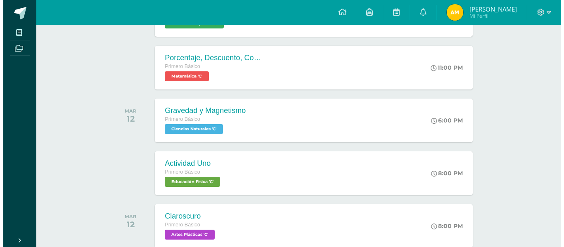
scroll to position [276, 0]
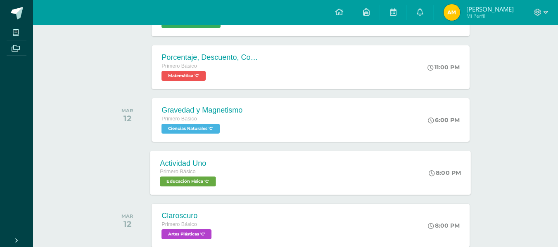
click at [228, 164] on div "Actividad Uno Primero Básico Educación Física 'C'" at bounding box center [189, 173] width 78 height 44
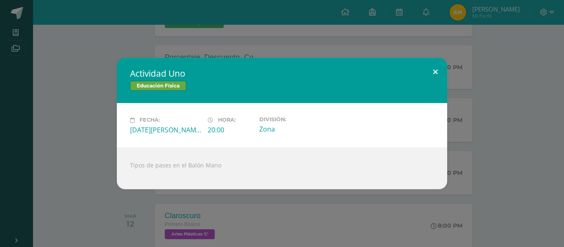
click at [434, 66] on button at bounding box center [436, 72] width 24 height 28
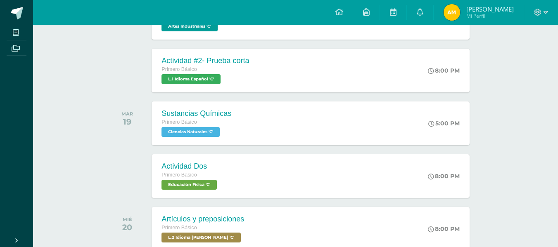
scroll to position [821, 0]
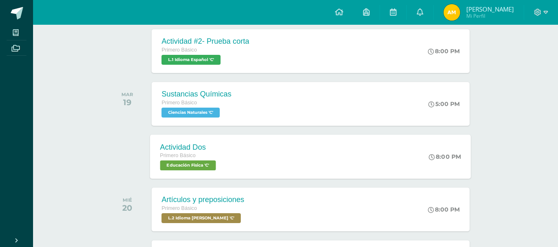
click at [261, 155] on div "Actividad Dos Primero Básico Educación Física 'C' 8:00 PM Actividad Dos Educaci…" at bounding box center [310, 157] width 321 height 44
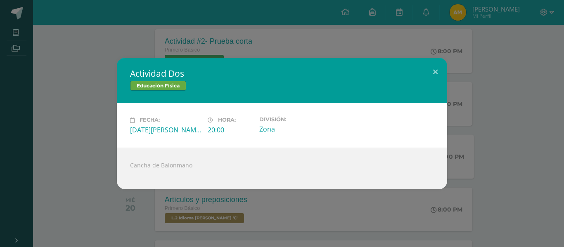
click at [437, 63] on button at bounding box center [436, 72] width 24 height 28
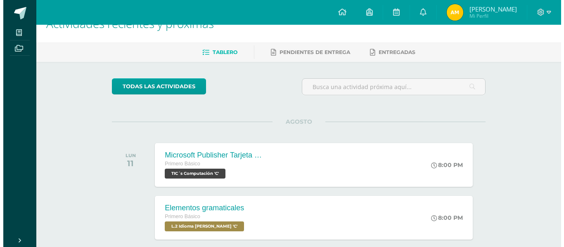
scroll to position [0, 0]
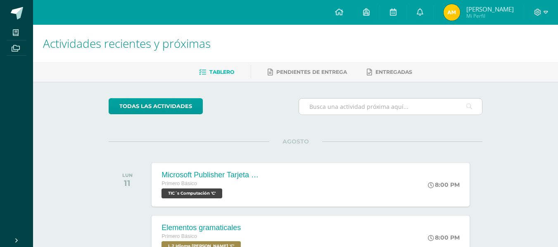
click at [378, 109] on input "text" at bounding box center [390, 107] width 183 height 16
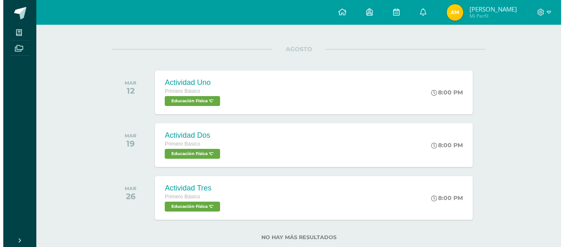
scroll to position [94, 0]
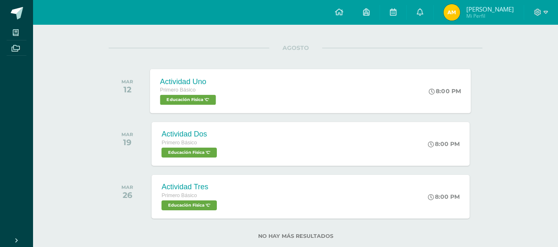
type input "fisica"
click at [311, 95] on div "Actividad Uno Primero Básico Educación Física 'C' 8:00 PM Actividad Uno Educaci…" at bounding box center [310, 91] width 321 height 44
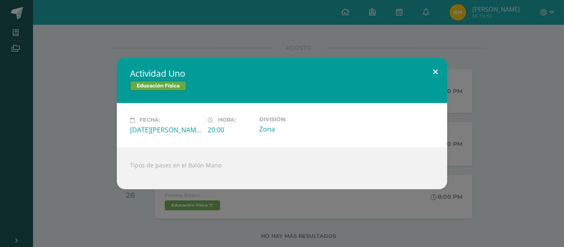
click at [439, 64] on button at bounding box center [436, 72] width 24 height 28
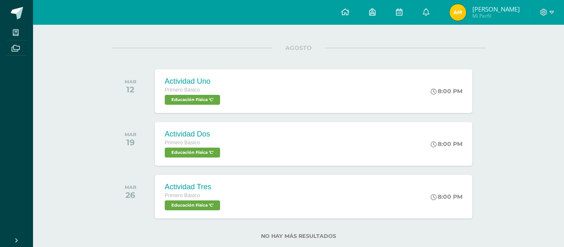
click at [317, 158] on div "Tipos de pases en el Balón Mano" at bounding box center [281, 164] width 297 height 38
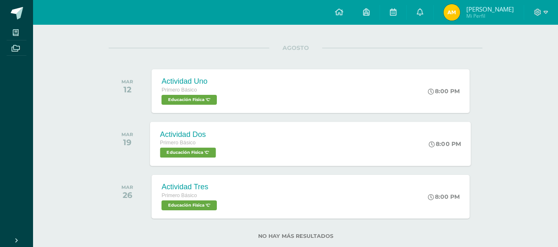
click at [332, 150] on div "Actividad Dos Primero Básico Educación Física 'C' 8:00 PM Actividad Dos Educaci…" at bounding box center [310, 144] width 321 height 44
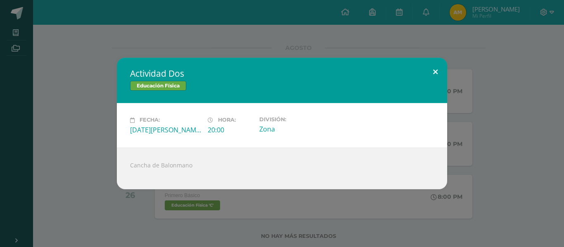
click at [435, 64] on button at bounding box center [436, 72] width 24 height 28
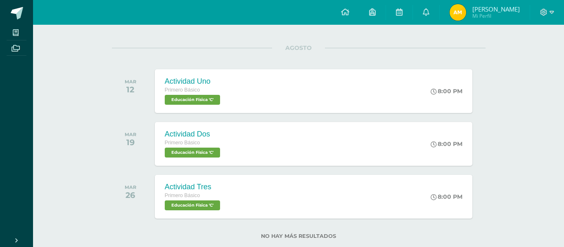
click at [324, 192] on div "Actividad Dos Educación Física Fecha: Martes 19 de Agosto Hora: 20:00 División:…" at bounding box center [282, 123] width 564 height 247
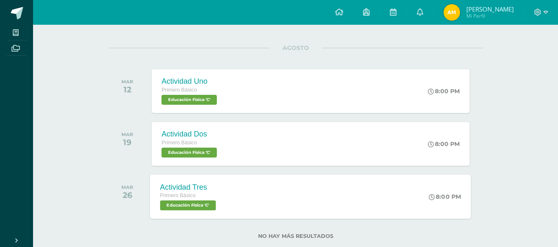
click at [323, 199] on div "Actividad Tres Primero Básico Educación Física 'C' 8:00 PM Actividad Tres Educa…" at bounding box center [310, 197] width 321 height 44
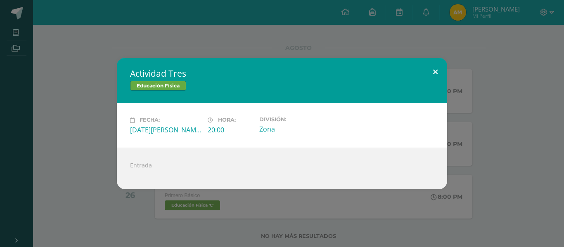
click at [431, 70] on button at bounding box center [436, 72] width 24 height 28
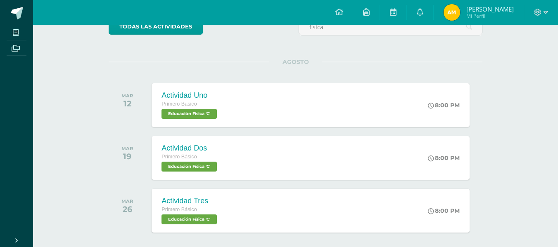
scroll to position [0, 0]
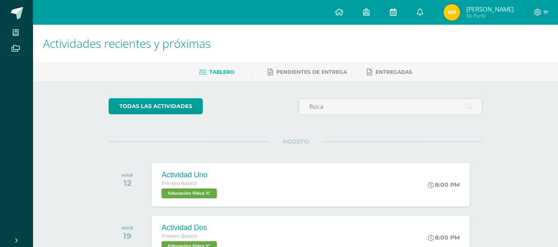
click at [396, 16] on span at bounding box center [393, 12] width 7 height 9
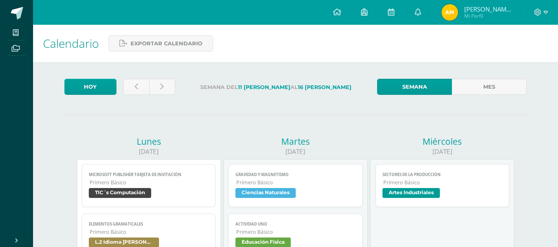
click at [456, 14] on img at bounding box center [449, 12] width 17 height 17
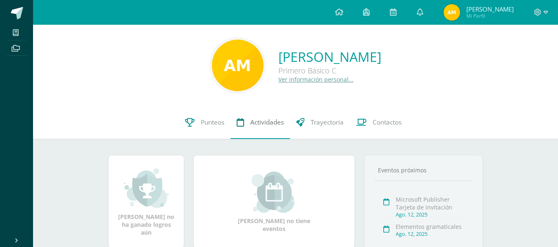
click at [262, 127] on link "Actividades" at bounding box center [259, 122] width 59 height 33
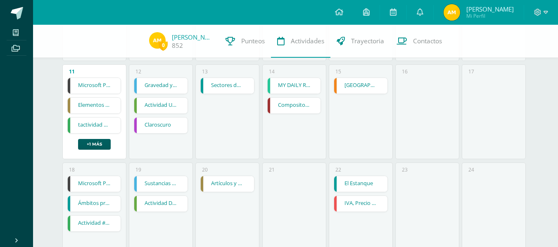
scroll to position [277, 0]
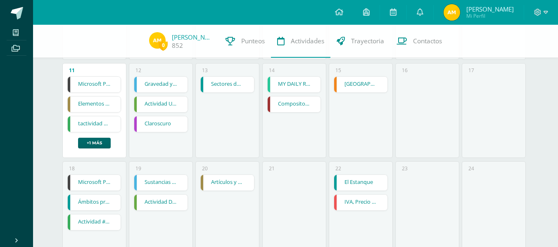
click at [97, 147] on link "+1 más" at bounding box center [94, 143] width 33 height 11
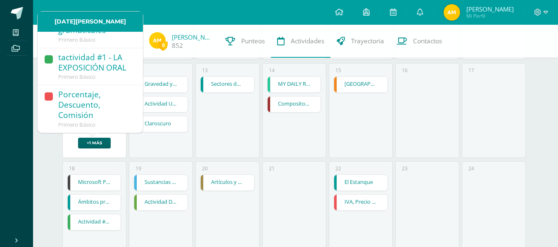
scroll to position [69, 0]
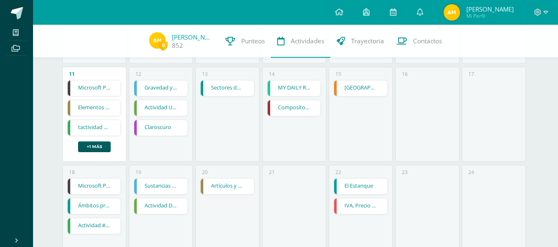
click at [368, 141] on div "15 Egipto Egipto Ciencias Sociales y Formación Ciudadana Cargando contenido" at bounding box center [361, 114] width 64 height 95
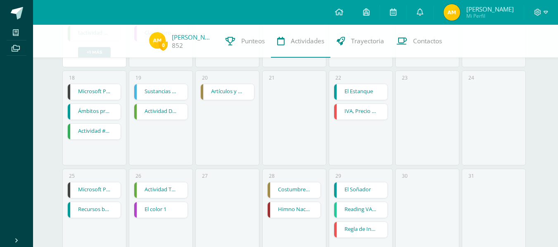
scroll to position [368, 0]
click at [109, 137] on link "Actividad #2- Prueba corta" at bounding box center [94, 131] width 53 height 16
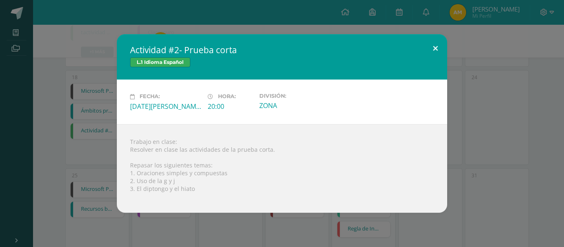
click at [432, 52] on button at bounding box center [436, 48] width 24 height 28
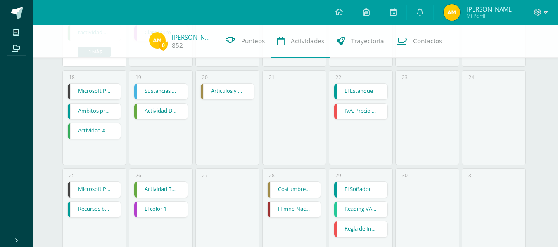
click at [173, 112] on link "Actividad Dos" at bounding box center [160, 112] width 53 height 16
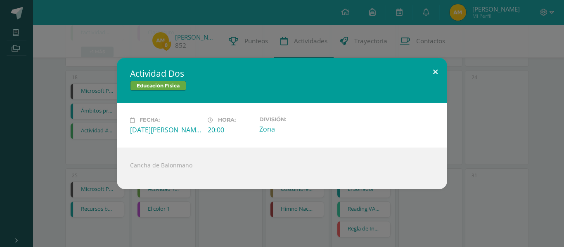
click at [441, 71] on button at bounding box center [436, 72] width 24 height 28
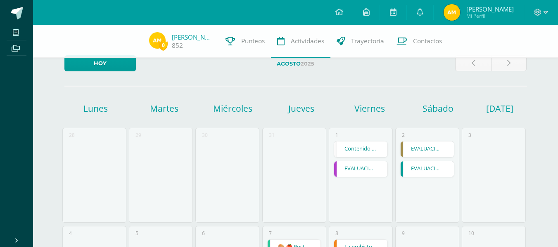
scroll to position [0, 0]
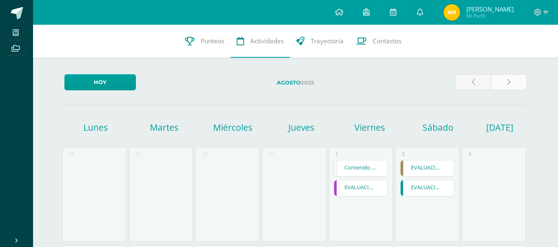
click at [508, 81] on icon at bounding box center [508, 82] width 3 height 7
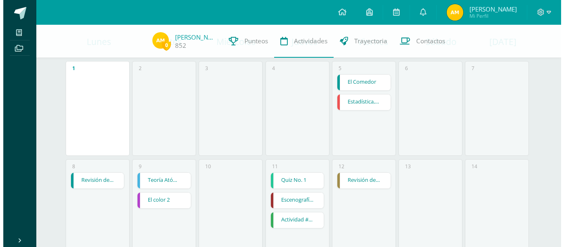
scroll to position [81, 0]
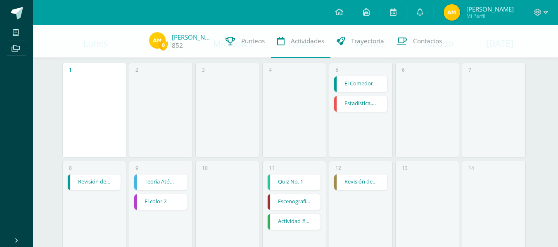
click at [378, 81] on link "El Comedor" at bounding box center [360, 84] width 53 height 16
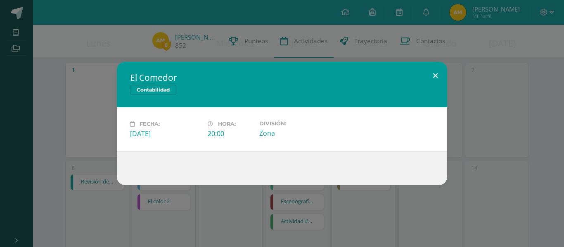
click at [442, 81] on button at bounding box center [436, 76] width 24 height 28
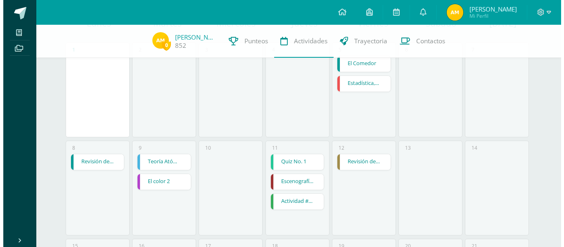
scroll to position [98, 0]
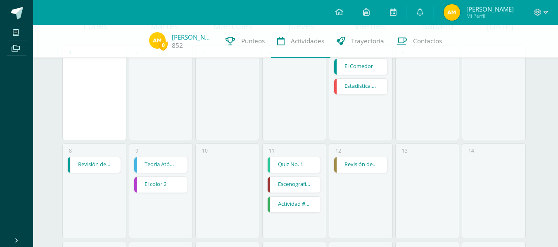
click at [170, 192] on link "El color 2" at bounding box center [160, 185] width 53 height 16
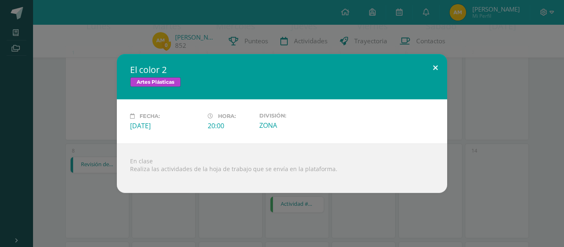
click at [445, 62] on button at bounding box center [436, 68] width 24 height 28
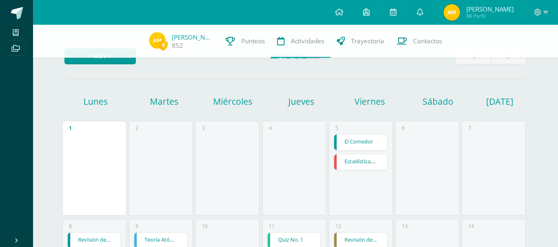
scroll to position [20, 0]
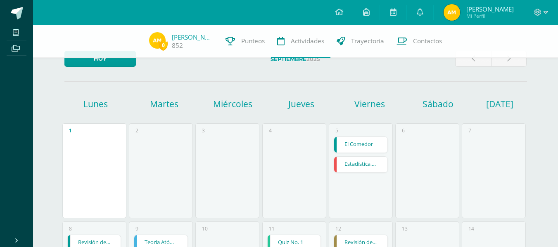
click at [197, 182] on div "3" at bounding box center [227, 170] width 64 height 95
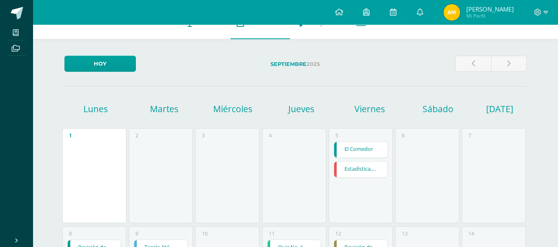
scroll to position [0, 0]
